Goal: Find specific page/section: Find specific page/section

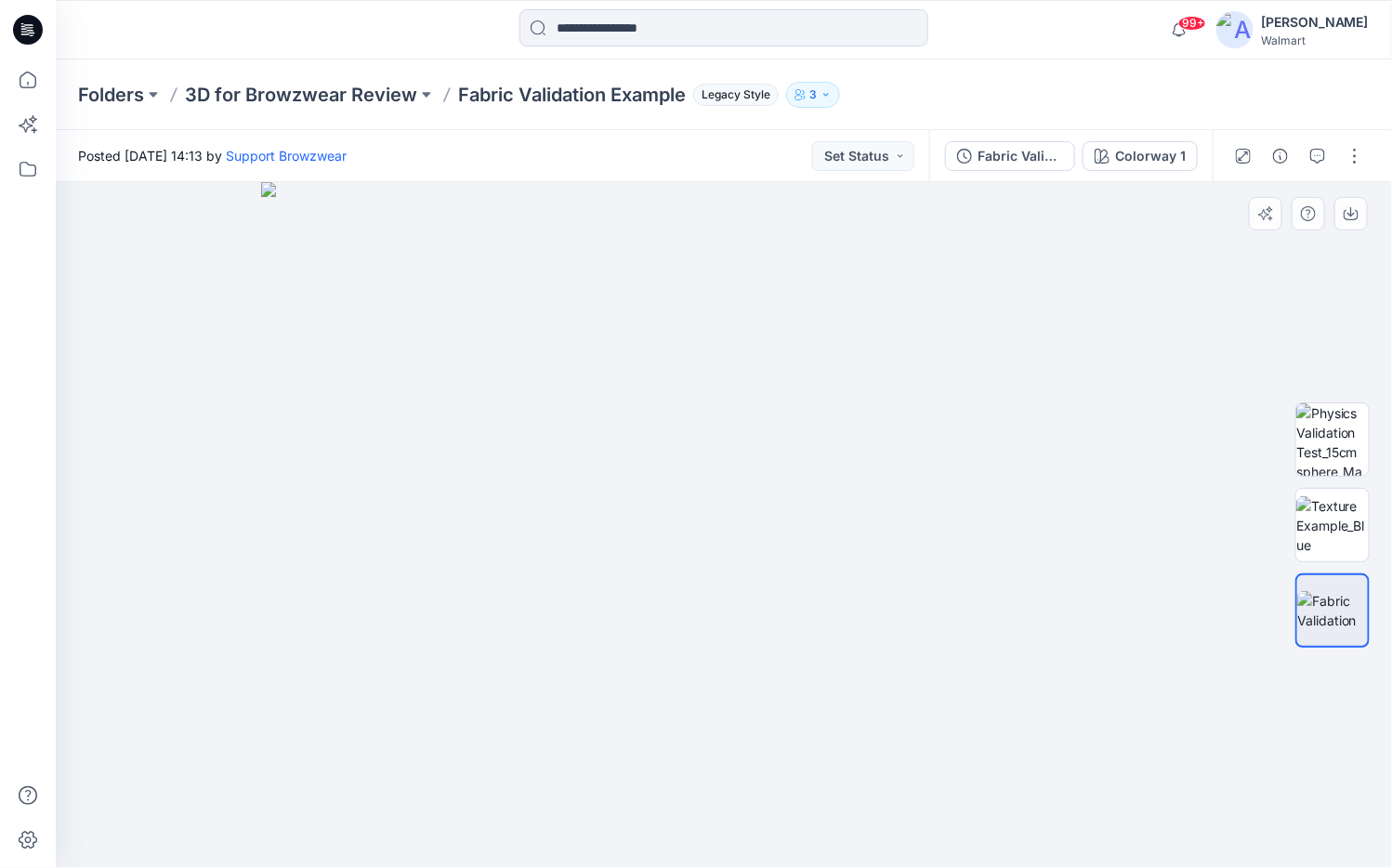
click at [1053, 308] on img at bounding box center [724, 525] width 927 height 686
click at [1152, 524] on img at bounding box center [1332, 525] width 73 height 59
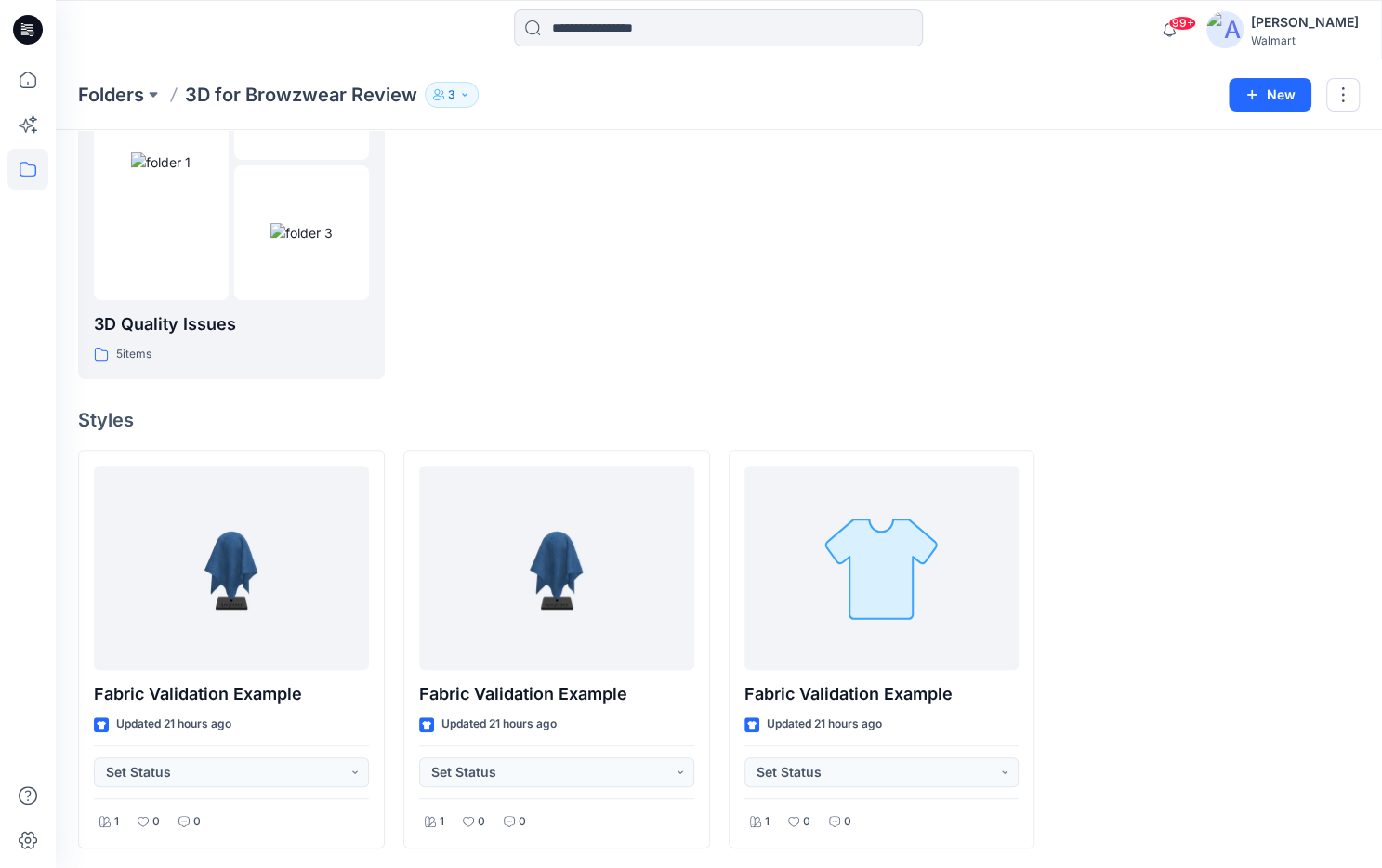
scroll to position [199, 0]
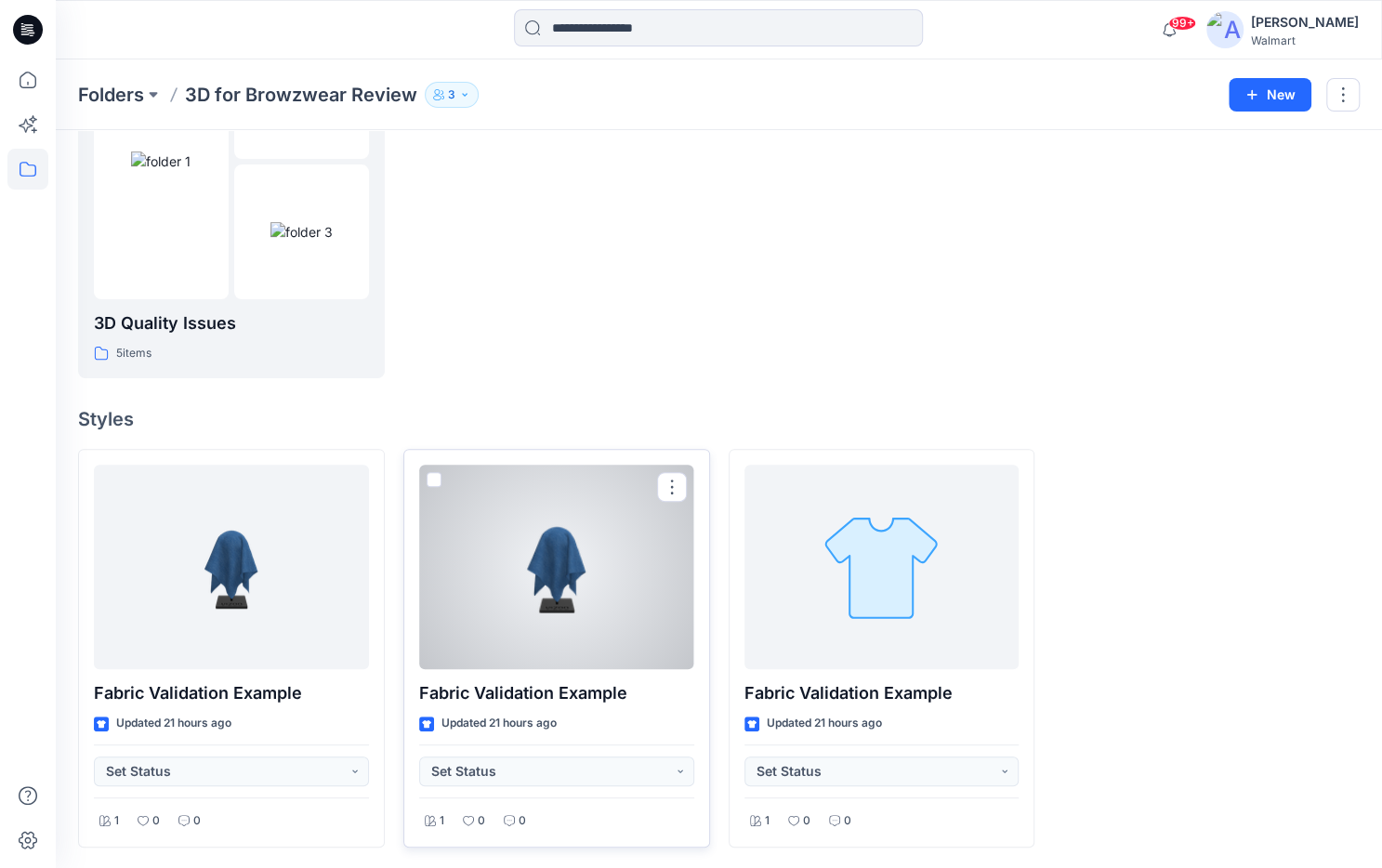
click at [653, 553] on div at bounding box center [556, 566] width 275 height 204
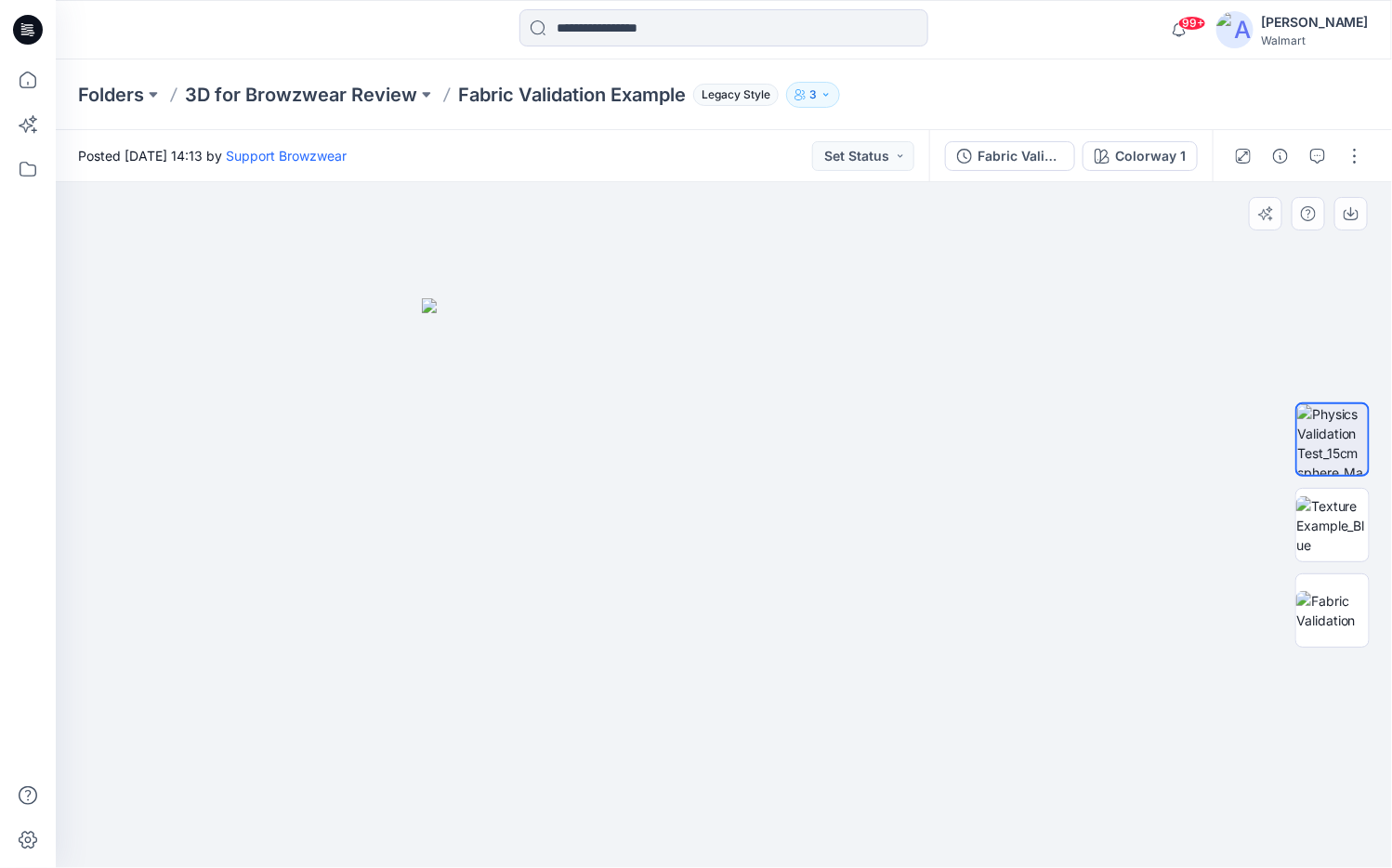
click at [711, 539] on img at bounding box center [723, 583] width 604 height 570
click at [735, 539] on img at bounding box center [723, 583] width 604 height 570
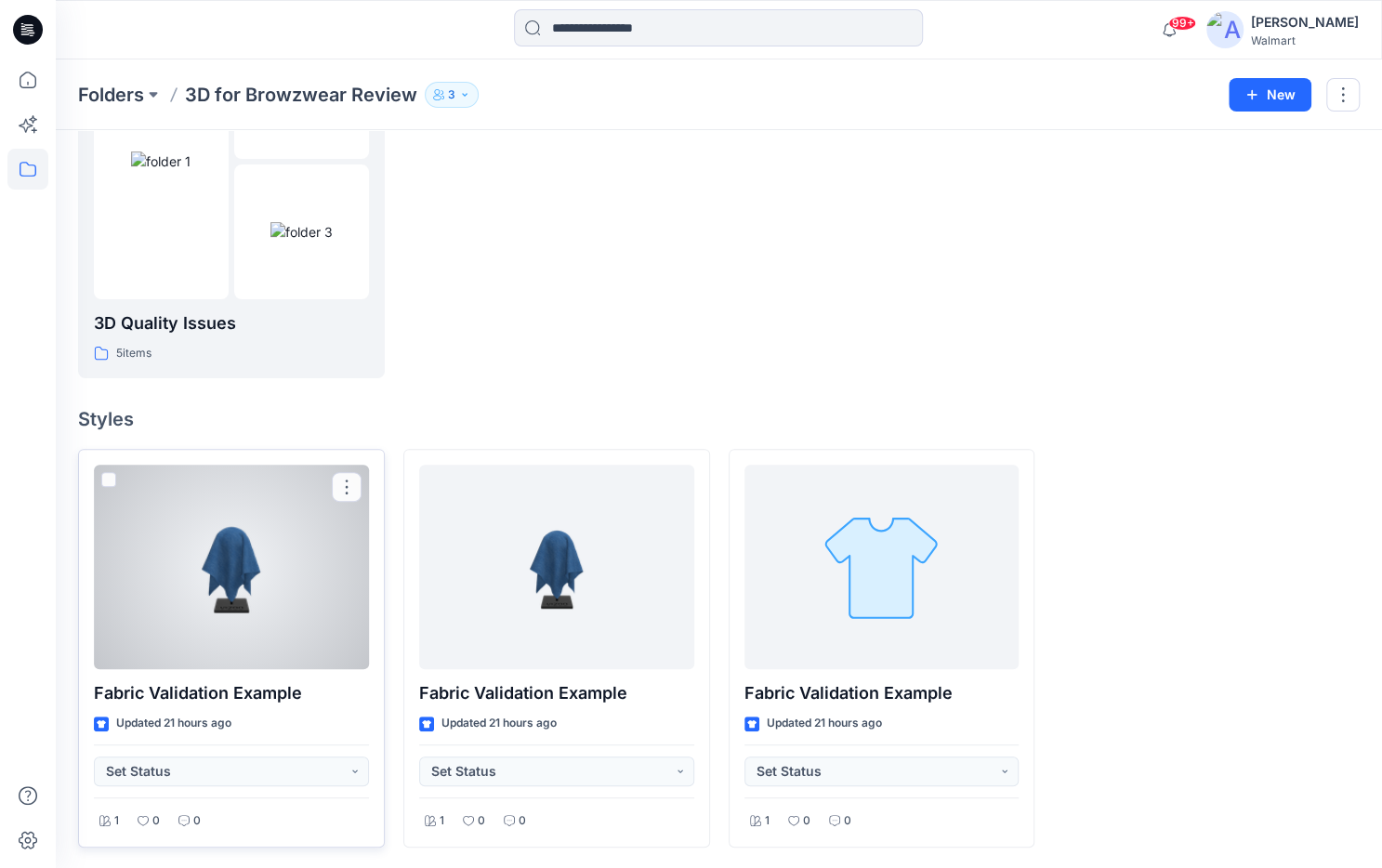
click at [278, 610] on div at bounding box center [231, 566] width 275 height 204
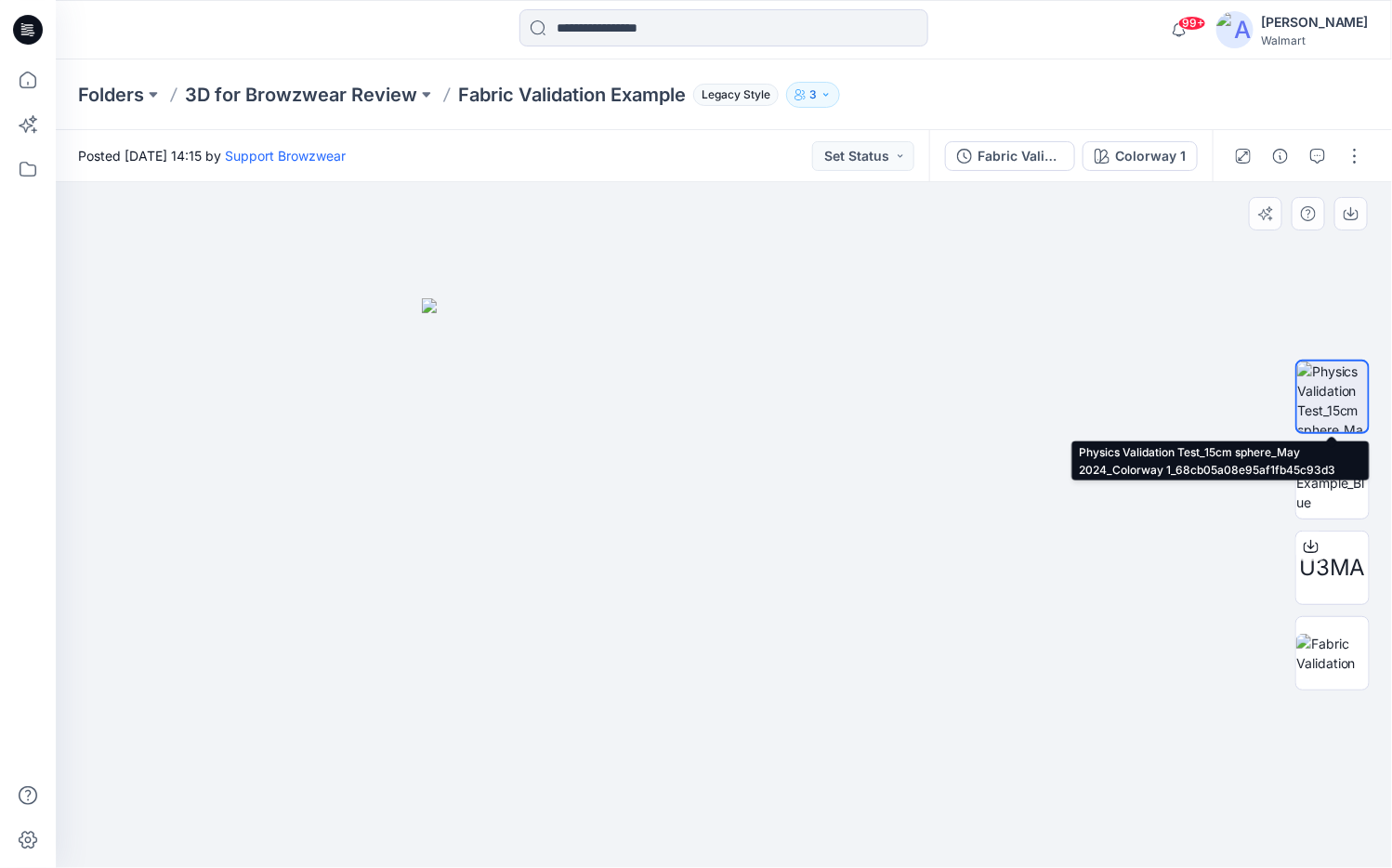
click at [1152, 402] on img at bounding box center [1332, 397] width 71 height 71
